Goal: Transaction & Acquisition: Purchase product/service

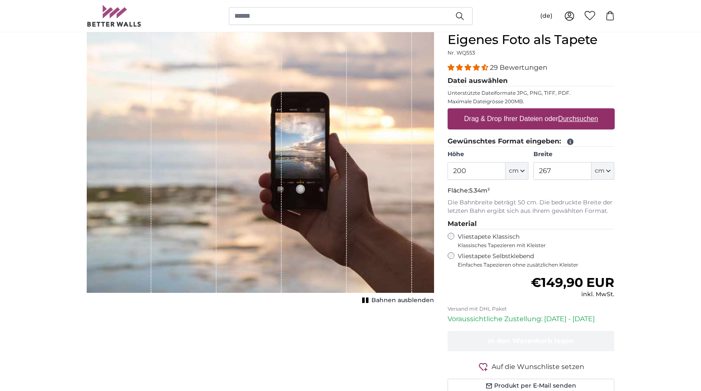
scroll to position [85, 0]
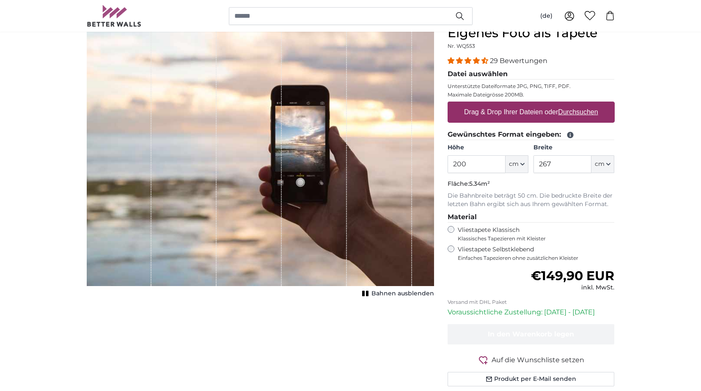
click at [388, 295] on span "Bahnen ausblenden" at bounding box center [402, 293] width 63 height 8
click at [388, 295] on span "Bahnen einblenden" at bounding box center [403, 293] width 62 height 8
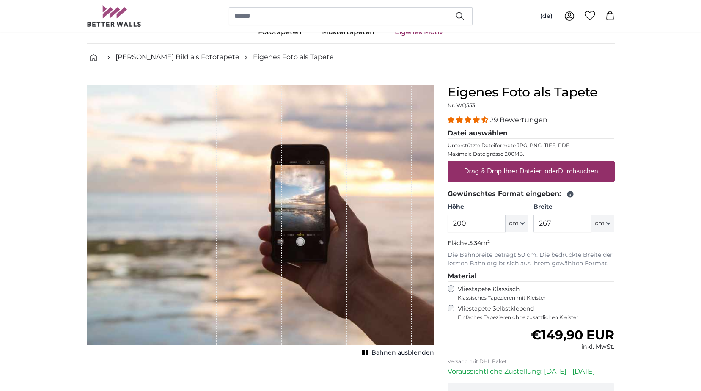
scroll to position [0, 0]
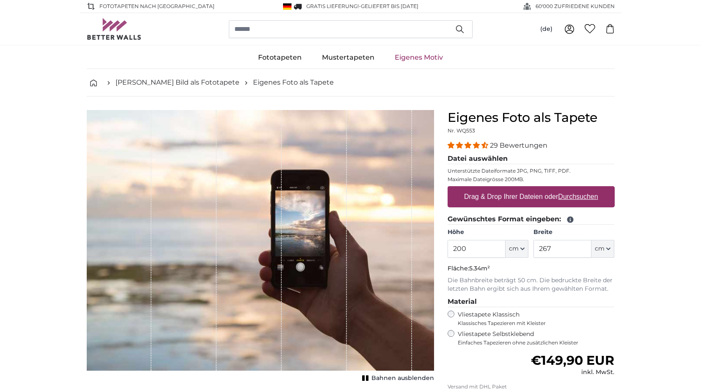
click at [574, 197] on u "Durchsuchen" at bounding box center [578, 196] width 40 height 7
click at [574, 189] on input "Drag & Drop Ihrer Dateien oder Durchsuchen" at bounding box center [531, 187] width 167 height 3
click at [473, 250] on input "200" at bounding box center [477, 249] width 58 height 18
type input "250"
click at [567, 249] on input "267" at bounding box center [563, 249] width 58 height 18
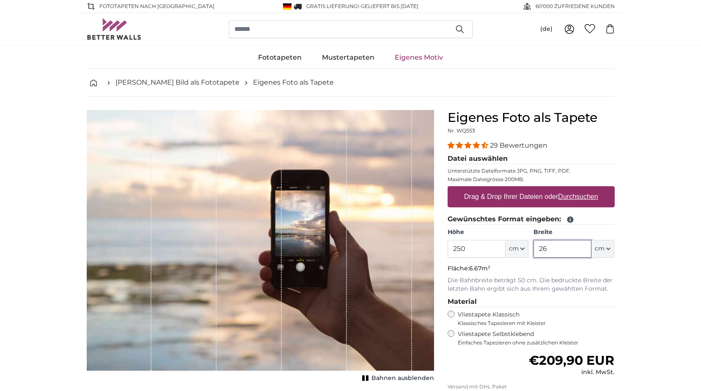
type input "2"
type input "500"
click at [568, 195] on u "Durchsuchen" at bounding box center [578, 196] width 40 height 7
click at [568, 189] on input "Drag & Drop Ihrer Dateien oder Durchsuchen" at bounding box center [531, 187] width 167 height 3
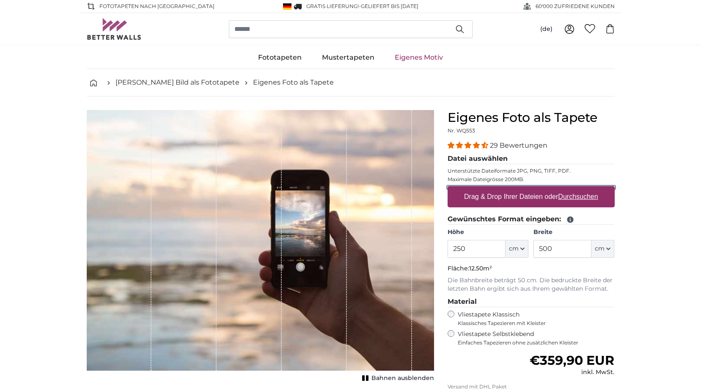
type input "**********"
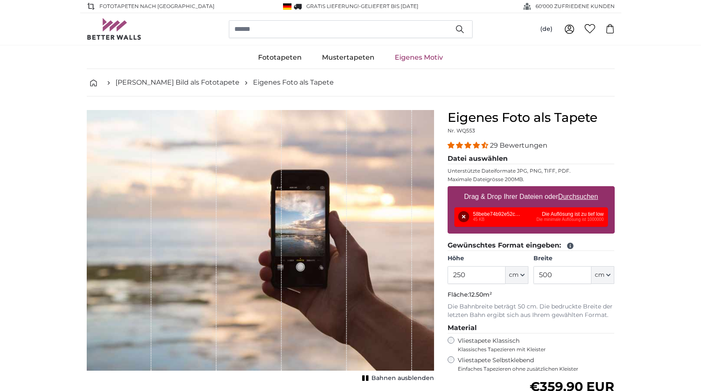
click at [502, 215] on div "Entfernen Nochmal versuchen Entfernen Hochladen Abbrechen Nochmal versuchen Ent…" at bounding box center [531, 216] width 154 height 19
click at [585, 213] on div "Entfernen Nochmal versuchen Entfernen Hochladen Abbrechen Nochmal versuchen Ent…" at bounding box center [531, 216] width 154 height 19
drag, startPoint x: 571, startPoint y: 222, endPoint x: 523, endPoint y: 220, distance: 47.9
click at [569, 222] on div "Entfernen Nochmal versuchen Entfernen Hochladen Abbrechen Nochmal versuchen Ent…" at bounding box center [531, 216] width 154 height 19
click at [462, 216] on button "Entfernen" at bounding box center [463, 216] width 11 height 11
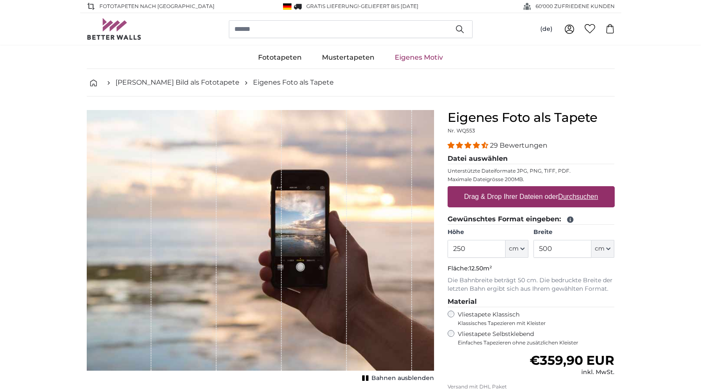
click at [573, 198] on u "Durchsuchen" at bounding box center [578, 196] width 40 height 7
click at [573, 189] on input "Drag & Drop Ihrer Dateien oder Durchsuchen" at bounding box center [531, 187] width 167 height 3
type input "**********"
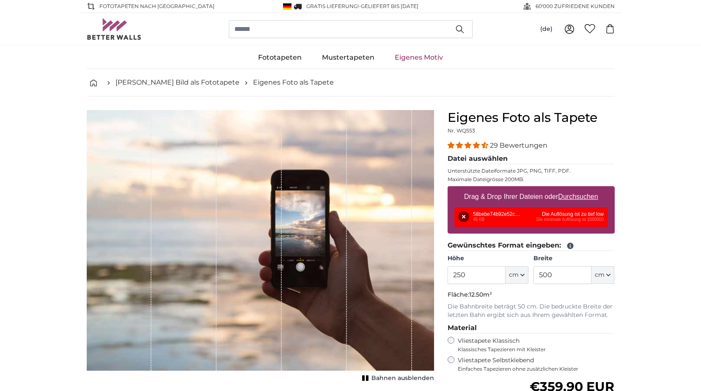
click at [463, 217] on button "Entfernen" at bounding box center [463, 216] width 11 height 11
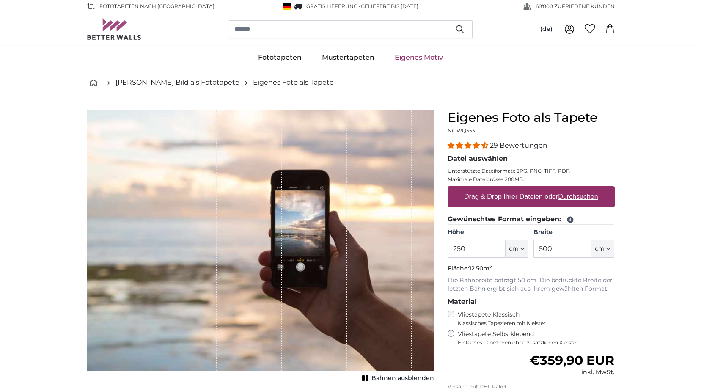
click at [572, 198] on u "Durchsuchen" at bounding box center [578, 196] width 40 height 7
click at [572, 189] on input "Drag & Drop Ihrer Dateien oder Durchsuchen" at bounding box center [531, 187] width 167 height 3
type input "**********"
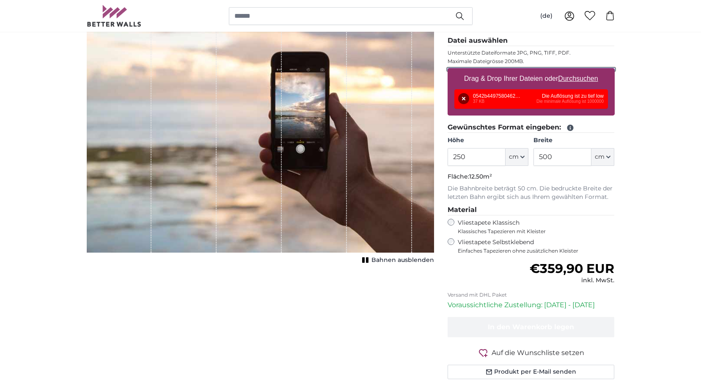
scroll to position [127, 0]
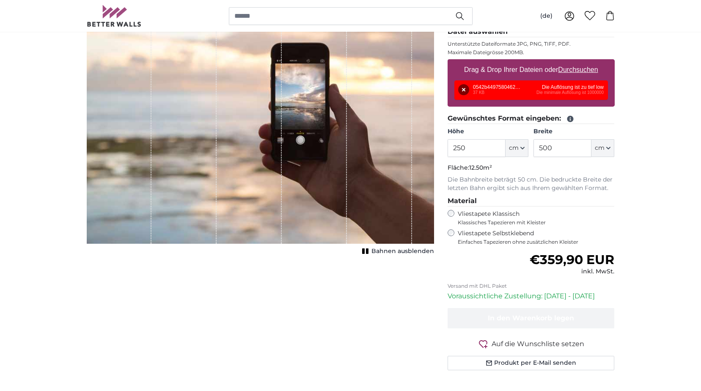
click at [396, 251] on span "Bahnen ausblenden" at bounding box center [402, 251] width 63 height 8
click at [396, 251] on span "Bahnen einblenden" at bounding box center [403, 251] width 62 height 8
